Goal: Information Seeking & Learning: Compare options

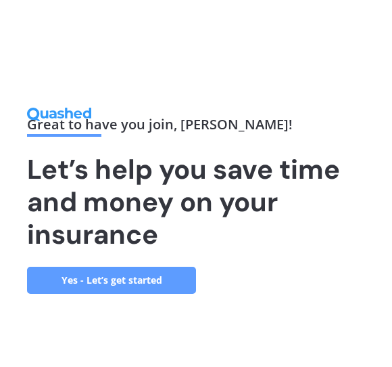
click at [142, 284] on link "Yes - Let’s get started" at bounding box center [111, 280] width 169 height 27
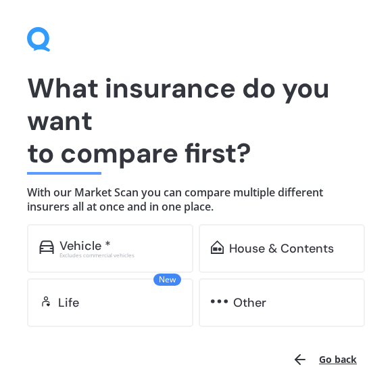
click at [298, 248] on div "House & Contents" at bounding box center [281, 249] width 105 height 14
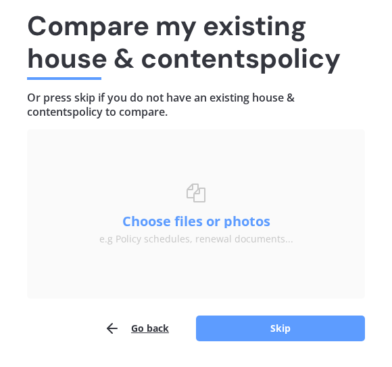
scroll to position [64, 0]
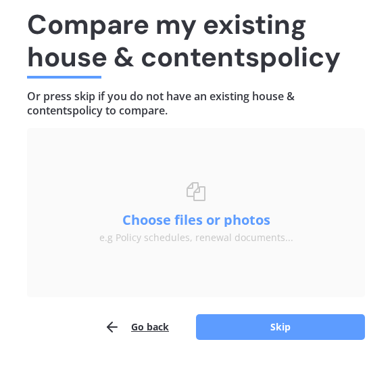
click at [286, 332] on button "Skip" at bounding box center [280, 327] width 169 height 26
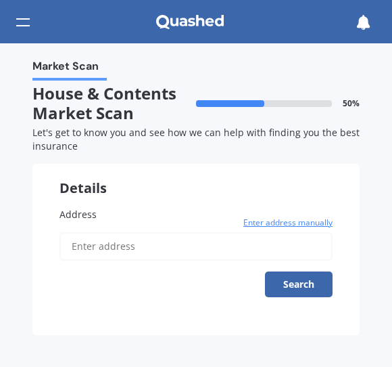
click at [130, 242] on input "Address" at bounding box center [196, 246] width 273 height 28
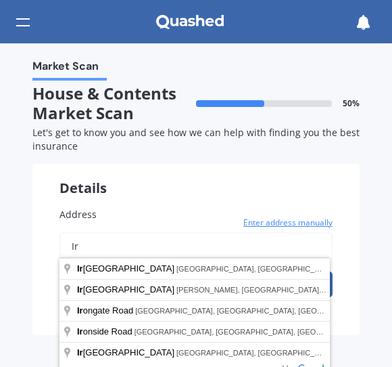
type input "I"
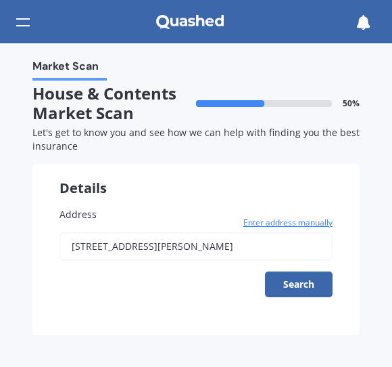
type input "[STREET_ADDRESS][PERSON_NAME][PERSON_NAME]"
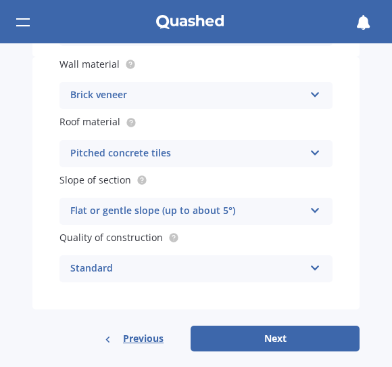
click at [277, 329] on button "Next" at bounding box center [275, 338] width 169 height 26
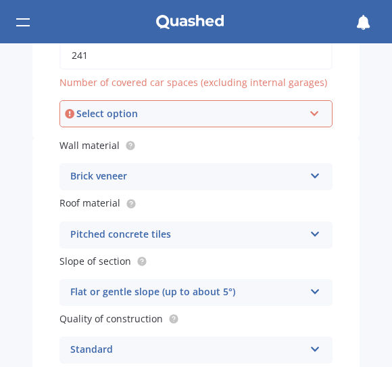
scroll to position [369, 0]
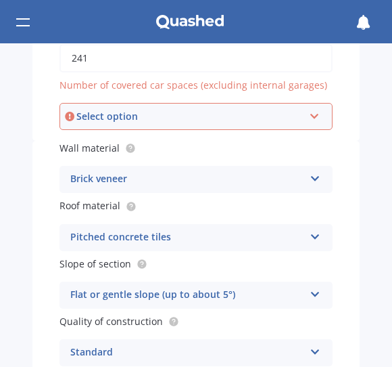
click at [313, 112] on icon at bounding box center [315, 113] width 12 height 9
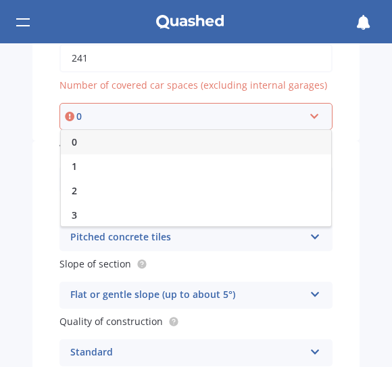
click at [95, 137] on div "0" at bounding box center [196, 142] width 271 height 24
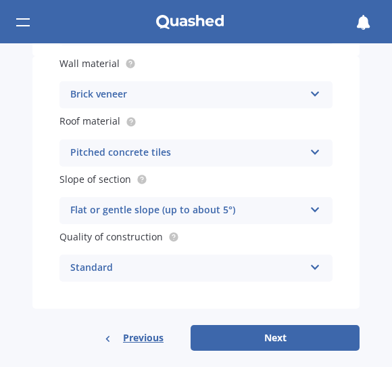
scroll to position [453, 0]
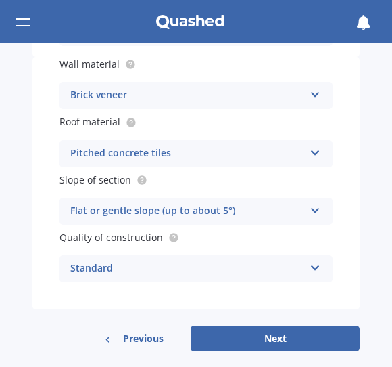
click at [273, 338] on button "Next" at bounding box center [275, 338] width 169 height 26
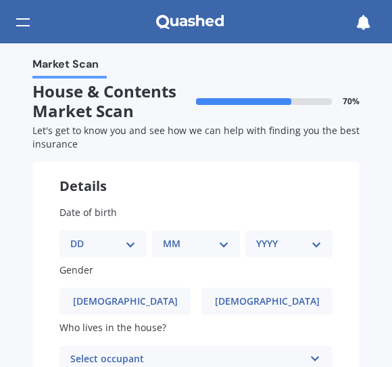
scroll to position [0, 0]
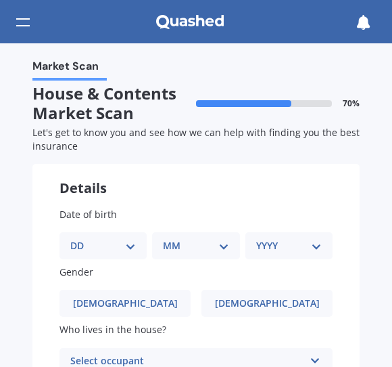
click at [103, 247] on select "DD 01 02 03 04 05 06 07 08 09 10 11 12 13 14 15 16 17 18 19 20 21 22 23 24 25 2…" at bounding box center [103, 245] width 66 height 15
select select "08"
click at [187, 247] on select "MM 01 02 03 04 05 06 07 08 09 10 11 12" at bounding box center [198, 245] width 60 height 15
select select "02"
click at [279, 248] on select "YYYY 2009 2008 2007 2006 2005 2004 2003 2002 2001 2000 1999 1998 1997 1996 1995…" at bounding box center [286, 245] width 60 height 15
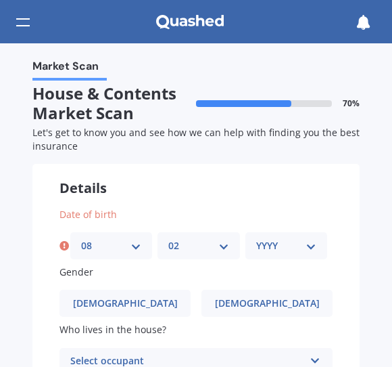
select select "1971"
click at [270, 302] on span "[DEMOGRAPHIC_DATA]" at bounding box center [267, 304] width 105 height 12
click at [0, 0] on input "[DEMOGRAPHIC_DATA]" at bounding box center [0, 0] width 0 height 0
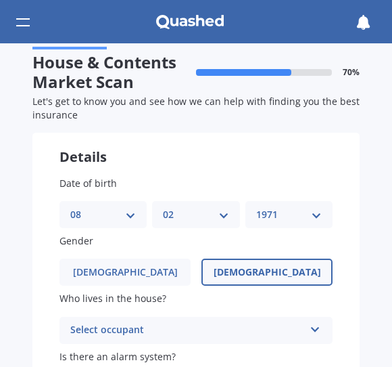
scroll to position [75, 0]
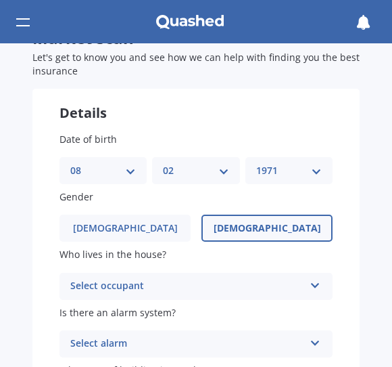
click at [313, 286] on div "Select occupant Owner Owner + Boarder" at bounding box center [196, 286] width 273 height 27
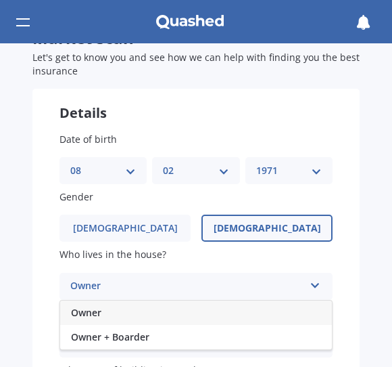
click at [142, 304] on div "Owner" at bounding box center [196, 312] width 272 height 24
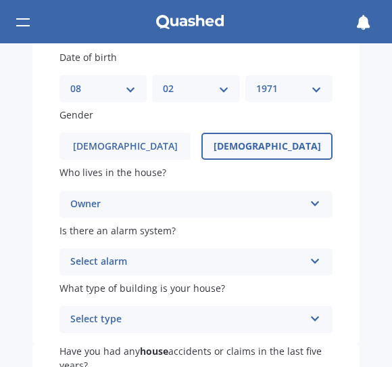
scroll to position [160, 0]
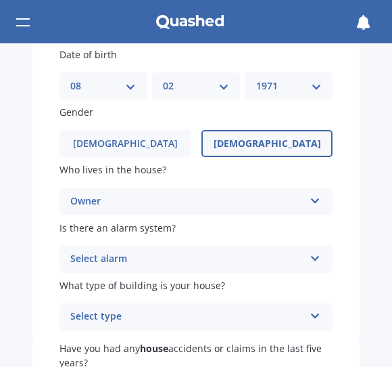
click at [313, 258] on div "Select alarm Yes, monitored Yes, not monitored No" at bounding box center [196, 259] width 273 height 27
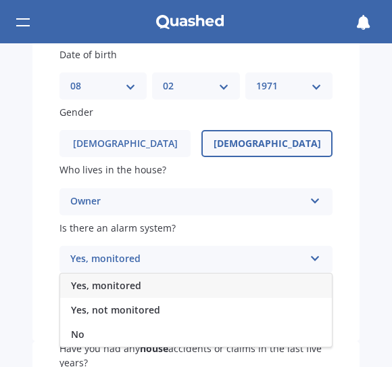
click at [99, 332] on div "No" at bounding box center [196, 334] width 272 height 24
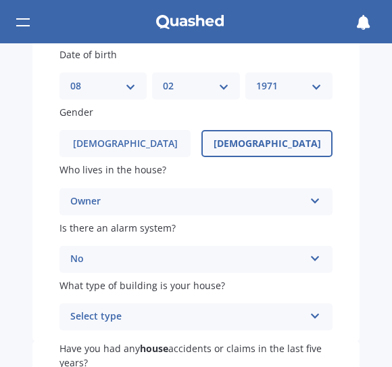
click at [312, 313] on icon at bounding box center [316, 313] width 12 height 9
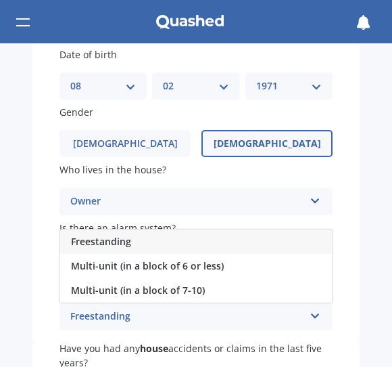
click at [118, 236] on span "Freestanding" at bounding box center [101, 241] width 60 height 13
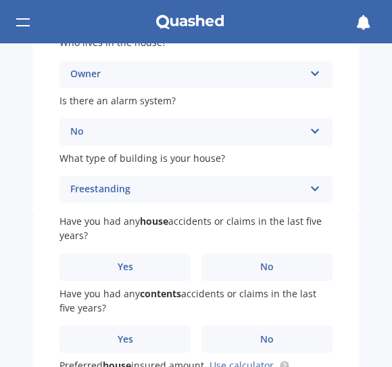
scroll to position [287, 0]
click at [269, 268] on label "No" at bounding box center [267, 267] width 131 height 27
click at [0, 0] on input "No" at bounding box center [0, 0] width 0 height 0
click at [265, 334] on span "No" at bounding box center [267, 340] width 14 height 12
click at [0, 0] on input "No" at bounding box center [0, 0] width 0 height 0
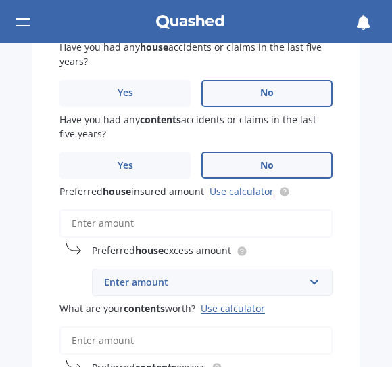
scroll to position [461, 0]
click at [309, 272] on input "text" at bounding box center [207, 282] width 229 height 26
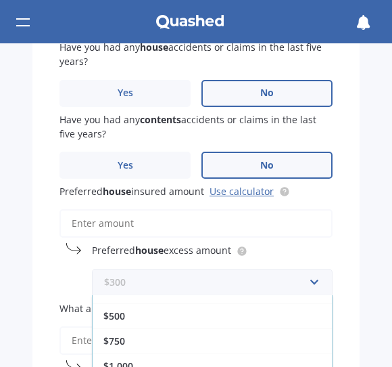
scroll to position [40, 0]
click at [131, 307] on div "$500" at bounding box center [213, 317] width 240 height 25
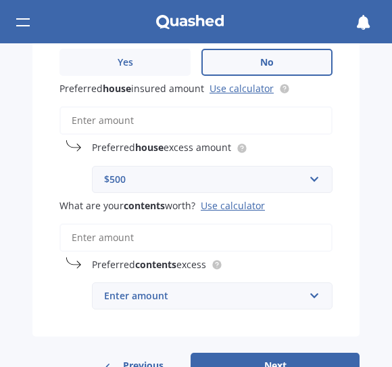
scroll to position [564, 0]
click at [311, 283] on input "text" at bounding box center [207, 296] width 229 height 26
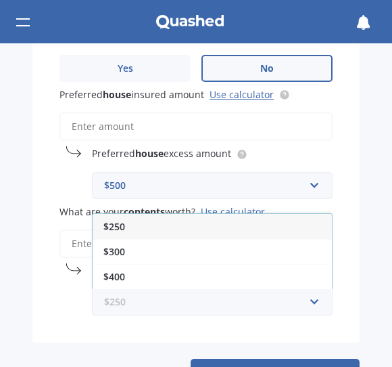
scroll to position [557, 0]
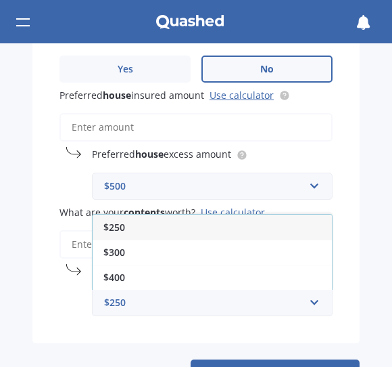
click at [363, 248] on div "Market Scan House & Contents Market Scan 70 % Let's get to know you and see how…" at bounding box center [196, 204] width 392 height 323
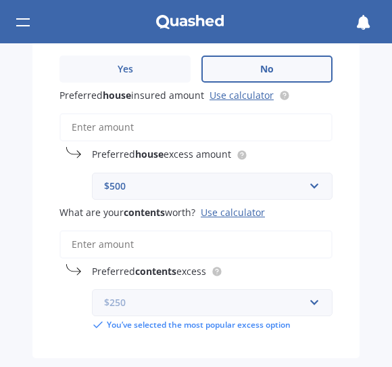
click at [313, 291] on input "text" at bounding box center [207, 303] width 229 height 26
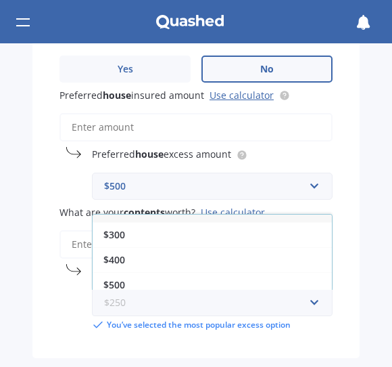
scroll to position [17, 0]
click at [128, 273] on div "$500" at bounding box center [213, 285] width 240 height 25
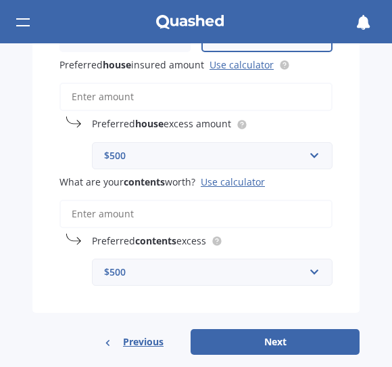
scroll to position [587, 0]
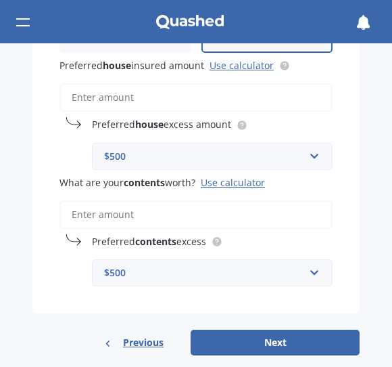
click at [271, 333] on button "Next" at bounding box center [275, 342] width 169 height 26
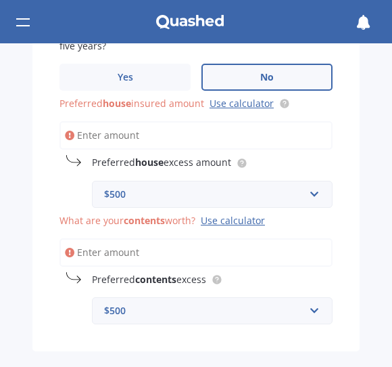
scroll to position [549, 0]
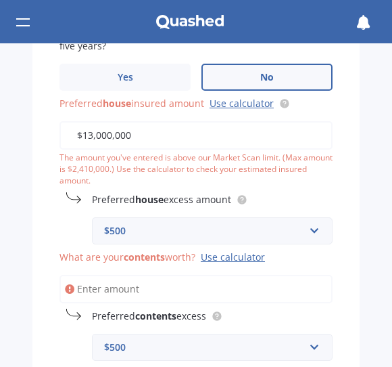
type input "$1,300,000"
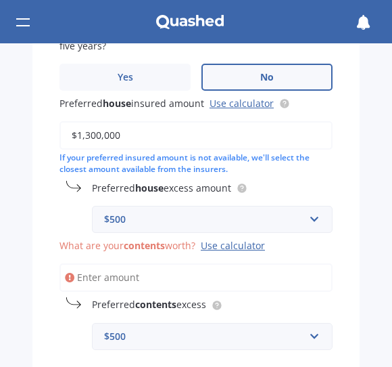
click at [146, 269] on input "What are your contents worth? Use calculator" at bounding box center [196, 277] width 273 height 28
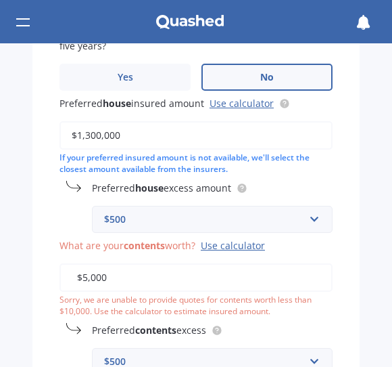
type input "$50,000"
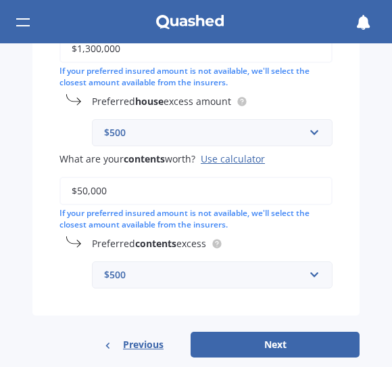
click at [269, 333] on button "Next" at bounding box center [275, 345] width 169 height 26
select select "08"
select select "02"
select select "1971"
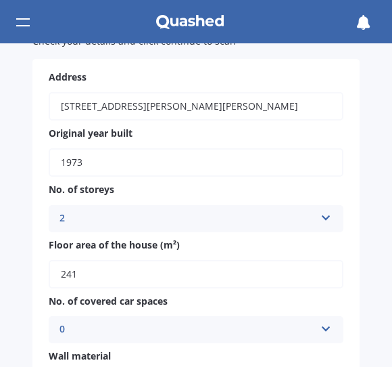
scroll to position [0, 0]
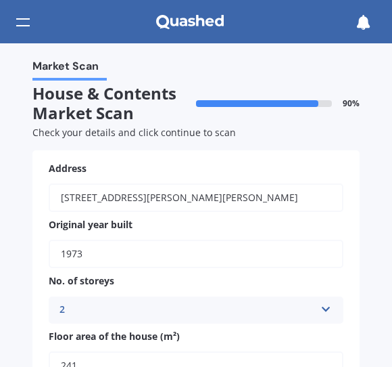
click at [327, 308] on icon at bounding box center [327, 306] width 12 height 9
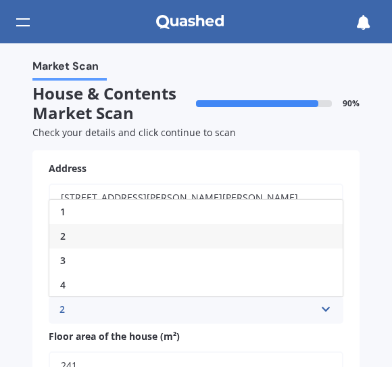
click at [91, 256] on div "3" at bounding box center [196, 260] width 294 height 24
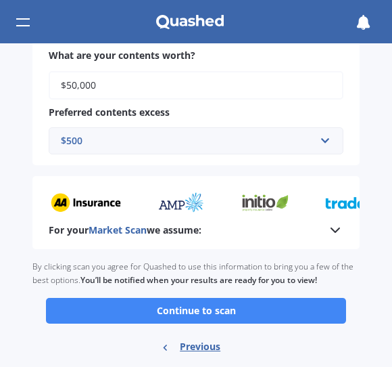
scroll to position [1112, 0]
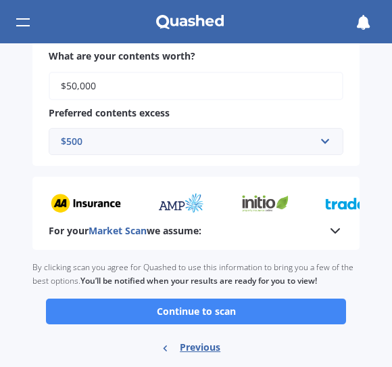
click at [191, 298] on button "Continue to scan" at bounding box center [196, 311] width 300 height 26
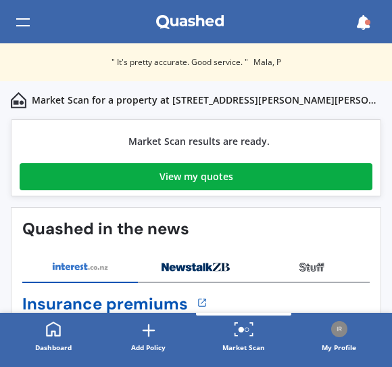
click at [196, 181] on div "View my quotes" at bounding box center [197, 176] width 74 height 27
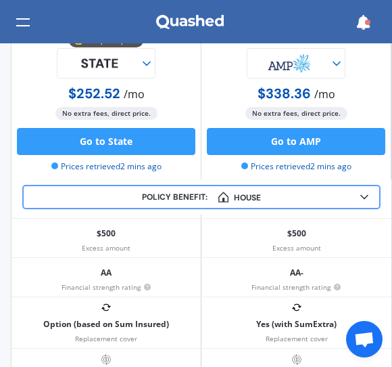
scroll to position [203, 0]
click at [379, 191] on div "Policy benefit: House House Contents" at bounding box center [201, 197] width 359 height 24
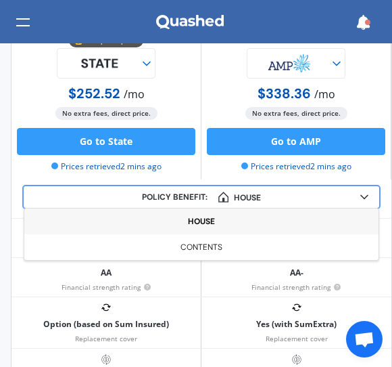
click at [368, 198] on icon at bounding box center [365, 197] width 14 height 14
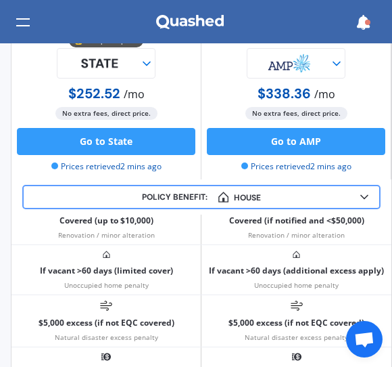
scroll to position [1182, 0]
click at [366, 202] on icon at bounding box center [365, 197] width 14 height 14
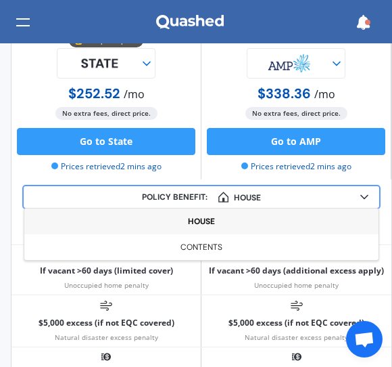
click at [223, 254] on div "Contents" at bounding box center [201, 247] width 355 height 26
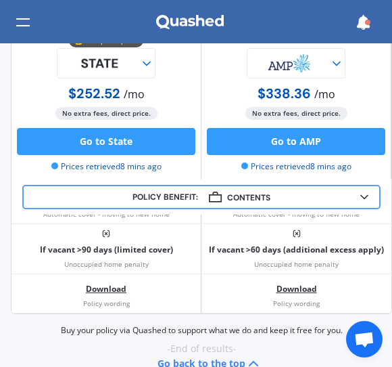
scroll to position [1915, 0]
click at [113, 292] on link "Download" at bounding box center [106, 288] width 41 height 9
